Goal: Task Accomplishment & Management: Complete application form

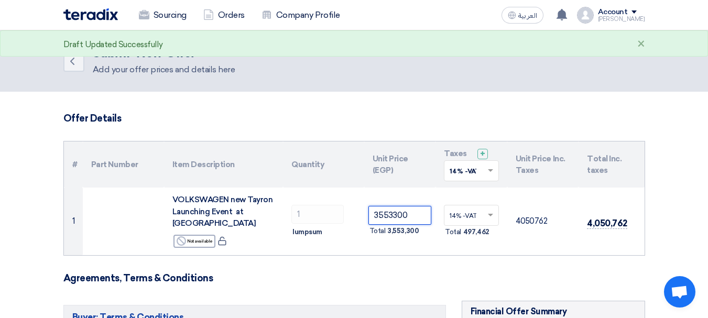
type input "3553300"
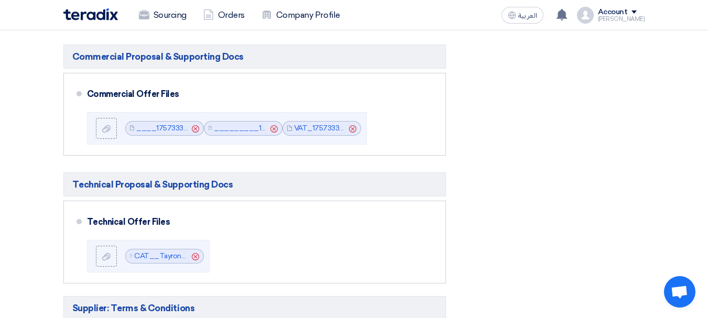
scroll to position [524, 0]
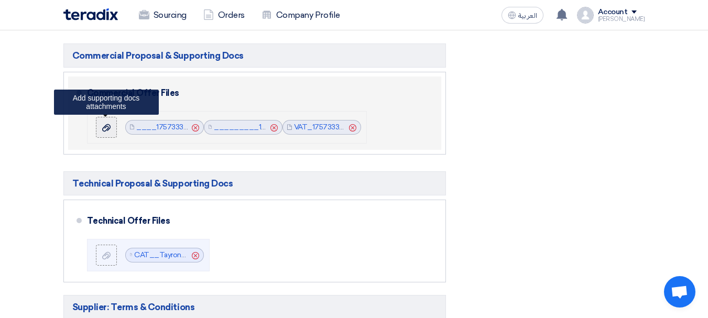
click at [103, 124] on icon at bounding box center [106, 128] width 8 height 8
click at [0, 0] on input "file" at bounding box center [0, 0] width 0 height 0
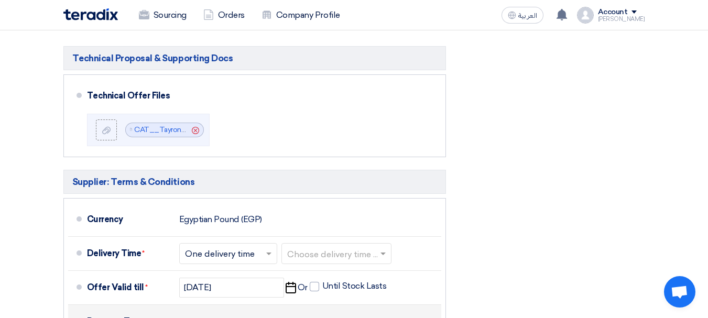
scroll to position [681, 0]
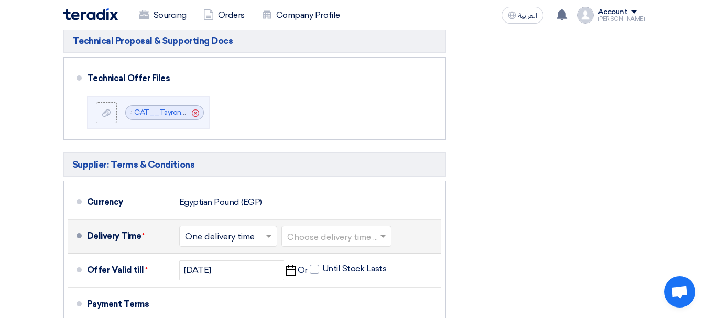
click at [262, 230] on input "text" at bounding box center [229, 237] width 88 height 15
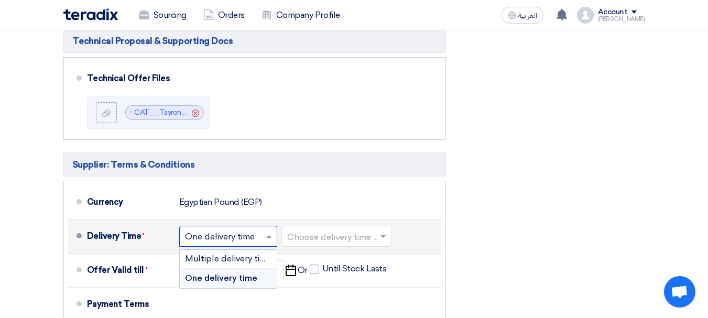
click at [252, 273] on span "One delivery time" at bounding box center [221, 278] width 72 height 10
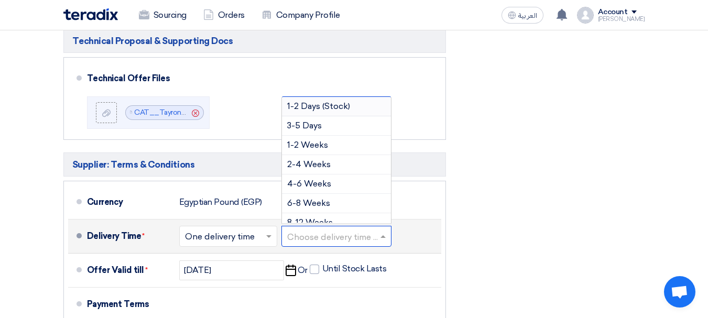
click at [322, 230] on input "text" at bounding box center [337, 237] width 100 height 15
click at [346, 155] on div "2-4 Weeks" at bounding box center [336, 164] width 109 height 19
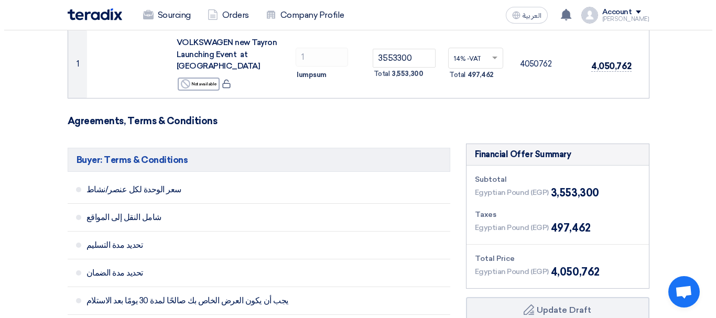
scroll to position [262, 0]
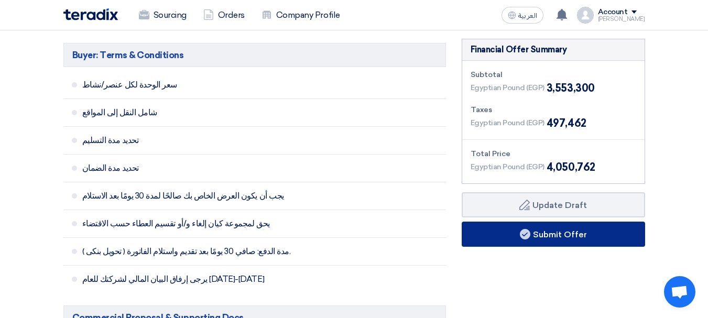
click at [586, 222] on button "Submit Offer" at bounding box center [553, 234] width 183 height 25
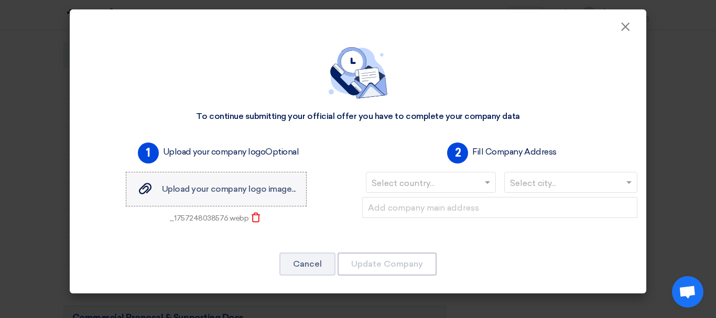
click at [231, 192] on span "Upload your company logo image..." at bounding box center [229, 189] width 134 height 10
click at [0, 0] on input "Upload your company logo image... Upload your company logo image..." at bounding box center [0, 0] width 0 height 0
click at [222, 195] on div "Upload your company logo image... Upload your company logo image..." at bounding box center [216, 189] width 159 height 13
click at [0, 0] on input "Upload your company logo image... Upload your company logo image..." at bounding box center [0, 0] width 0 height 0
click at [442, 180] on input "text" at bounding box center [426, 183] width 108 height 17
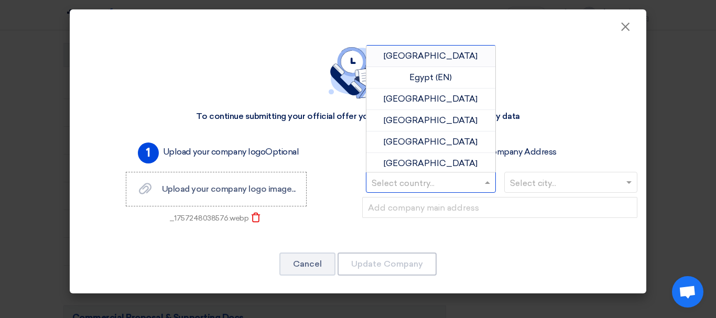
click at [438, 55] on span "[GEOGRAPHIC_DATA]" at bounding box center [431, 56] width 94 height 10
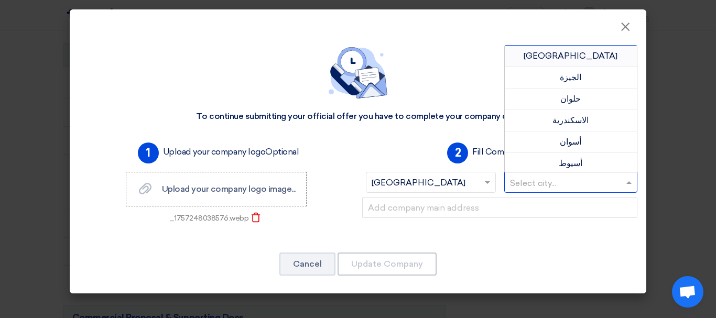
click at [540, 180] on input "text" at bounding box center [566, 183] width 112 height 17
click at [560, 56] on span "[GEOGRAPHIC_DATA]" at bounding box center [571, 56] width 94 height 10
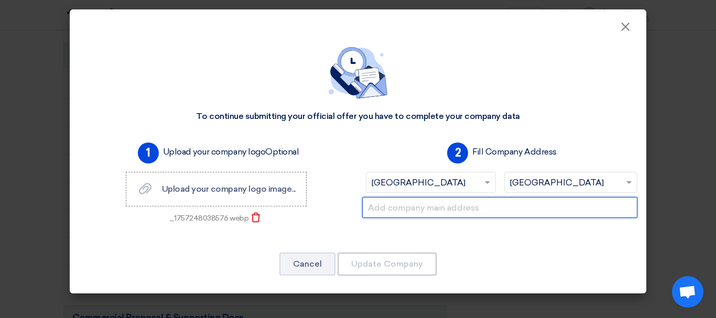
click at [476, 210] on input "text" at bounding box center [499, 207] width 275 height 21
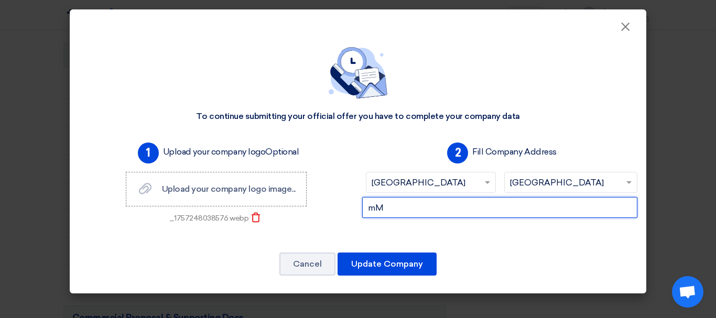
type input "m"
type input "Maadi"
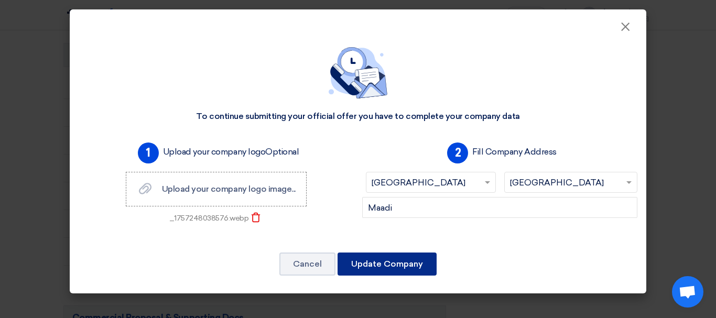
click at [371, 260] on button "Update Company" at bounding box center [386, 264] width 99 height 23
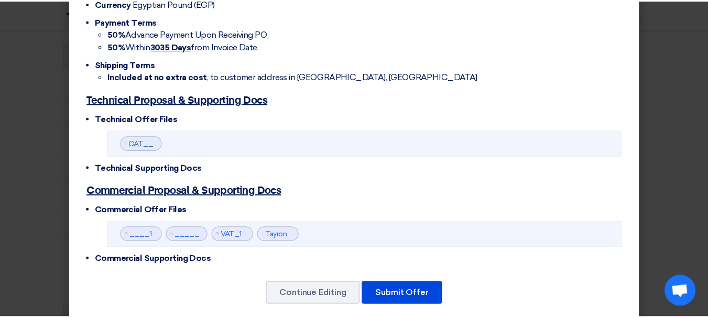
scroll to position [334, 0]
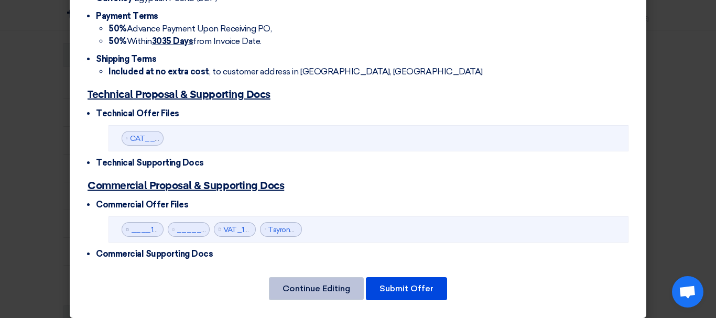
click at [327, 284] on button "Continue Editing" at bounding box center [316, 288] width 95 height 23
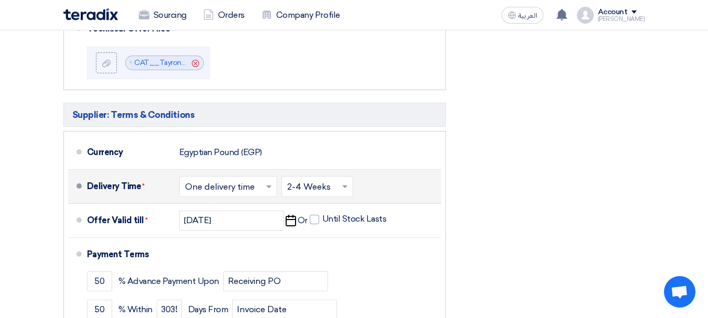
scroll to position [786, 0]
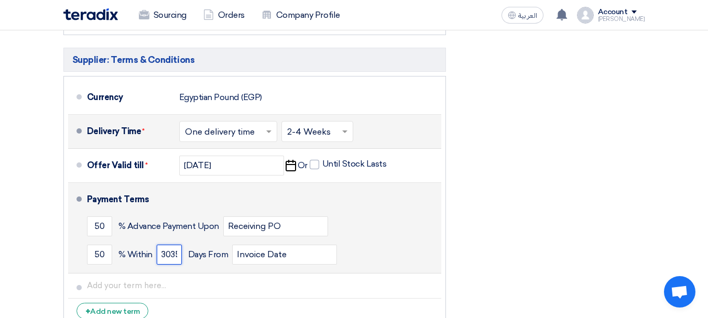
click at [178, 245] on input "3035" at bounding box center [169, 255] width 25 height 20
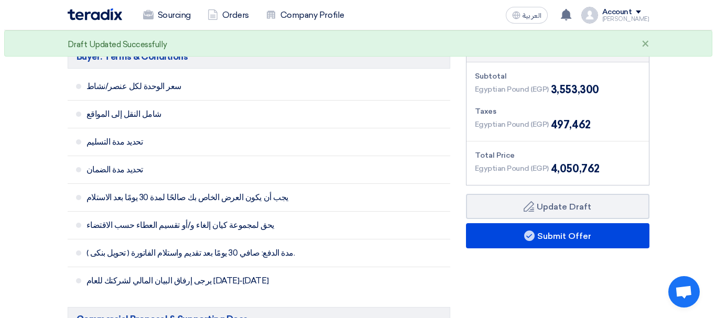
scroll to position [262, 0]
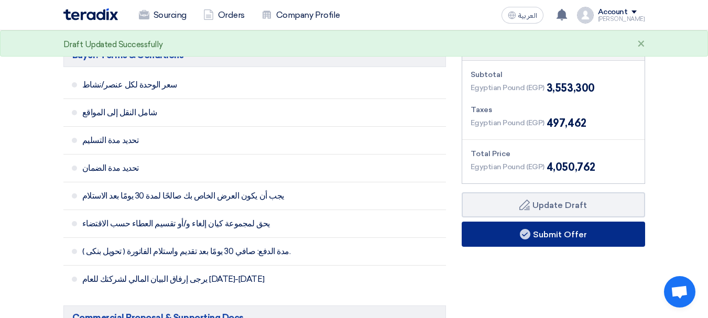
type input "30"
click at [526, 229] on use at bounding box center [525, 234] width 10 height 10
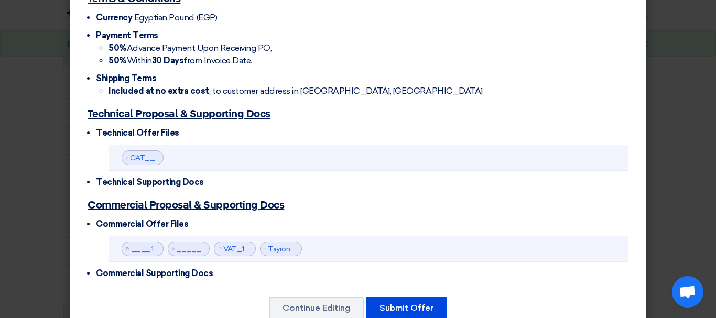
scroll to position [334, 0]
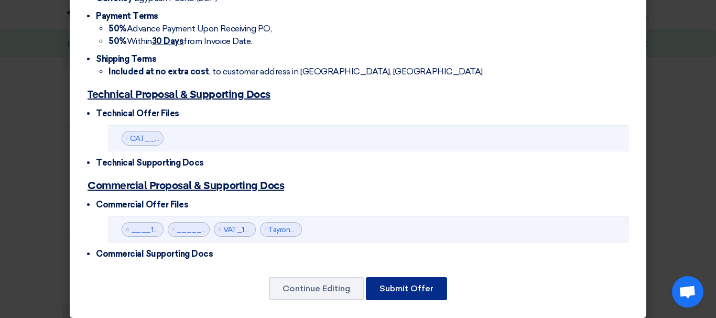
click at [417, 277] on button "Submit Offer" at bounding box center [406, 288] width 81 height 23
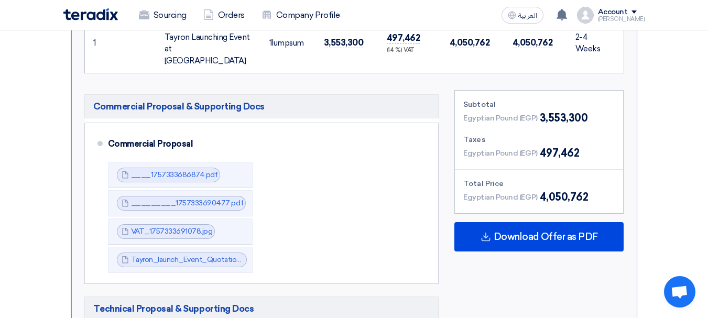
scroll to position [472, 0]
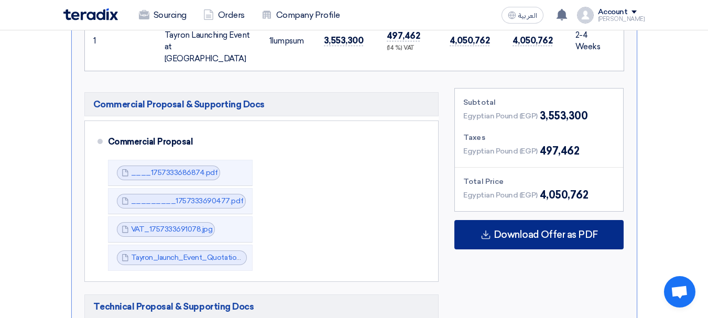
click at [504, 230] on span "Download Offer as PDF" at bounding box center [546, 234] width 104 height 9
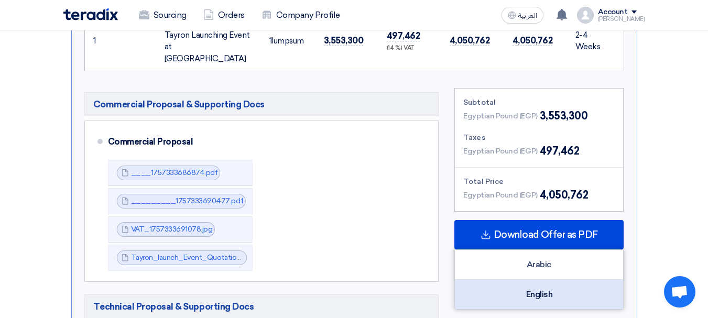
click at [550, 280] on div "English" at bounding box center [539, 294] width 168 height 29
